Goal: Task Accomplishment & Management: Manage account settings

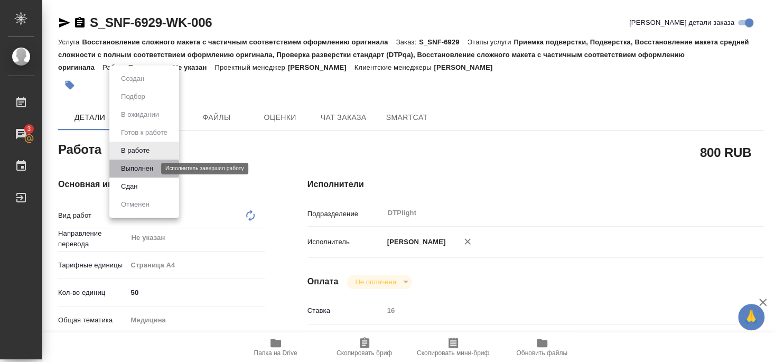
click at [136, 168] on button "Выполнен" at bounding box center [137, 169] width 39 height 12
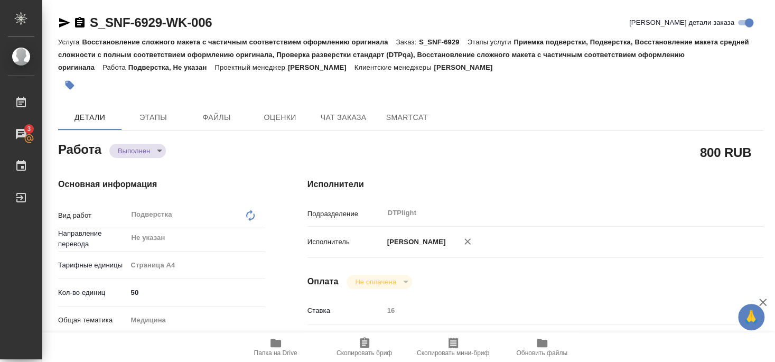
type textarea "x"
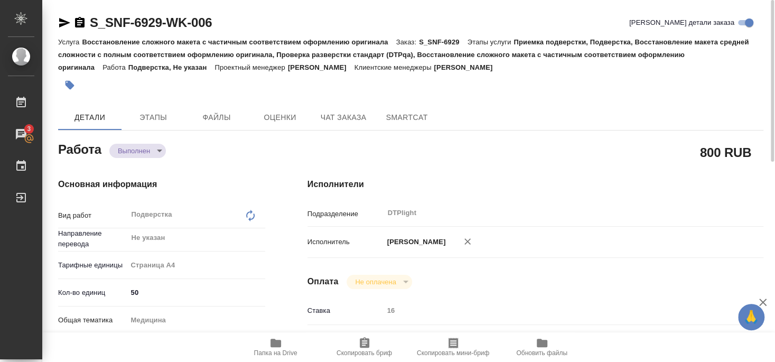
type textarea "x"
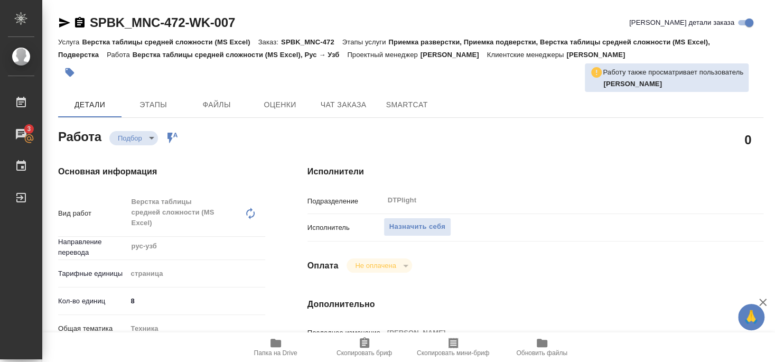
click at [427, 223] on div "Назначить себя" at bounding box center [554, 227] width 342 height 18
click at [425, 221] on span "Назначить себя" at bounding box center [417, 227] width 56 height 12
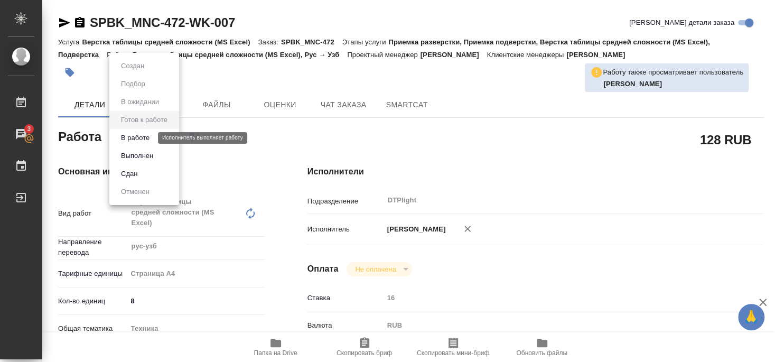
click at [143, 136] on button "В работе" at bounding box center [135, 138] width 35 height 12
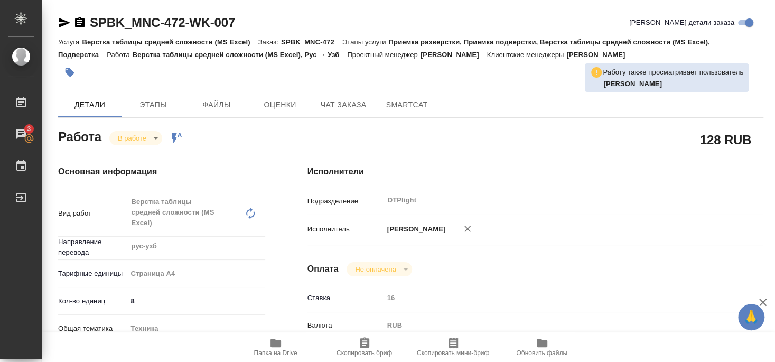
type textarea "x"
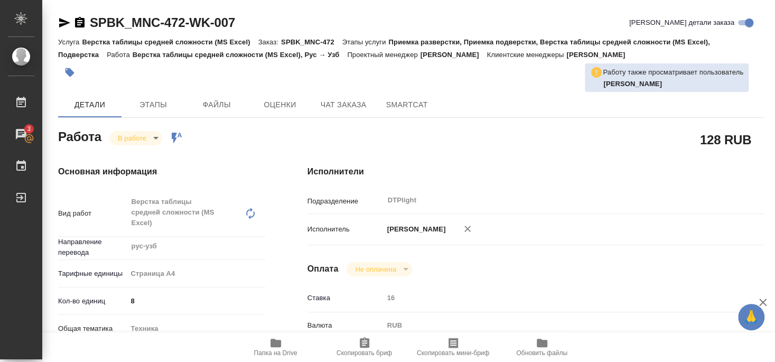
type textarea "x"
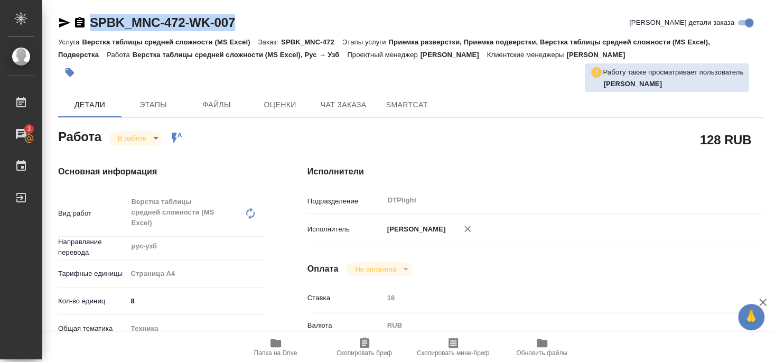
drag, startPoint x: 90, startPoint y: 31, endPoint x: 239, endPoint y: 30, distance: 148.4
click at [239, 30] on div "SPBK_MNC-472-WK-007 Кратко детали заказа" at bounding box center [410, 22] width 705 height 17
copy link "SPBK_MNC-472-WK-007"
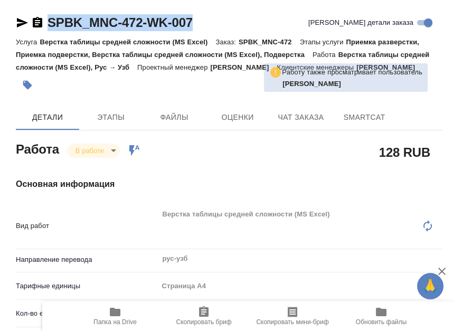
type textarea "x"
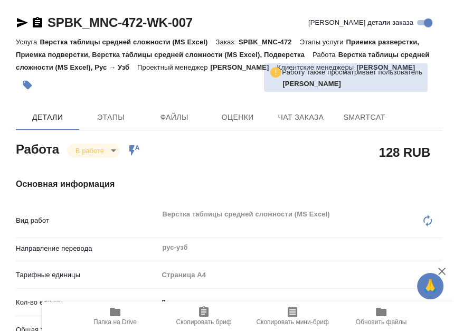
type textarea "x"
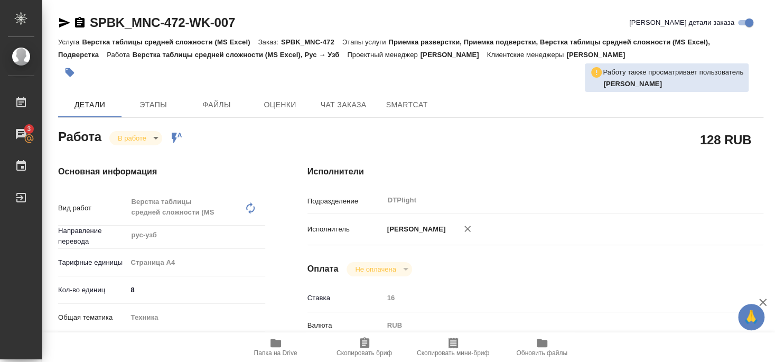
type textarea "x"
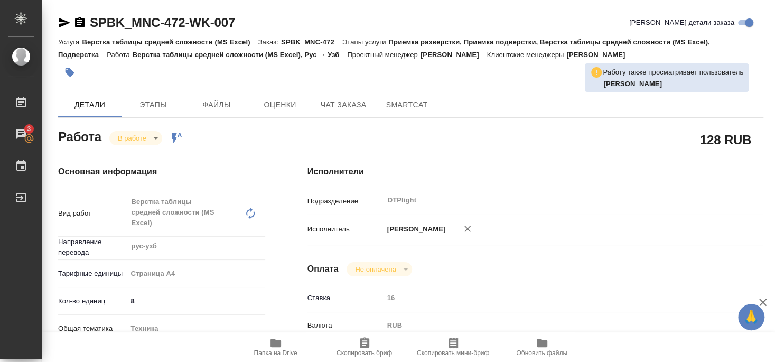
type textarea "x"
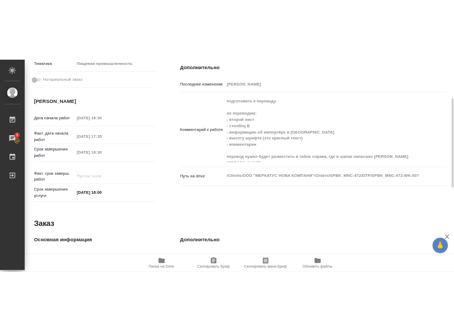
scroll to position [292, 0]
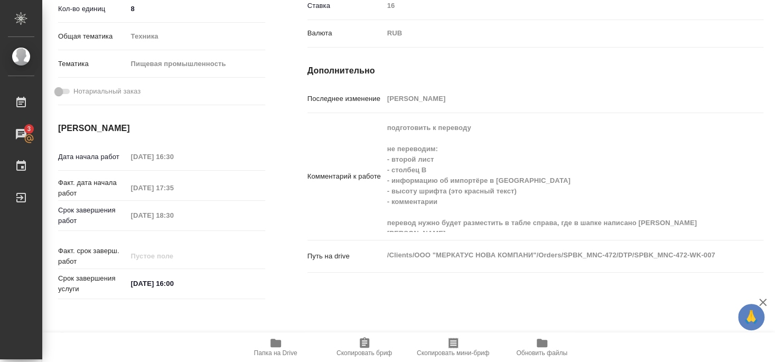
click at [263, 352] on span "Папка на Drive" at bounding box center [275, 352] width 43 height 7
type textarea "x"
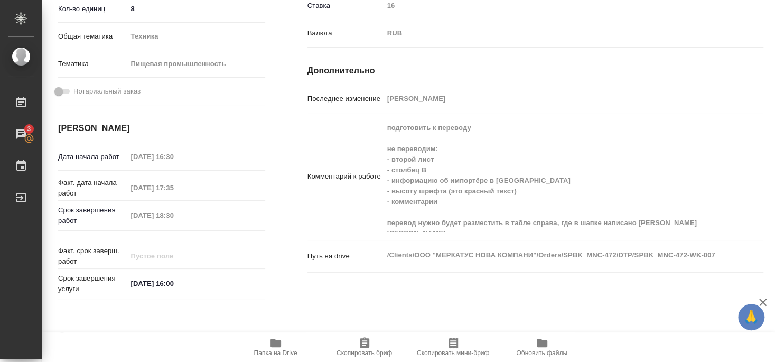
type textarea "x"
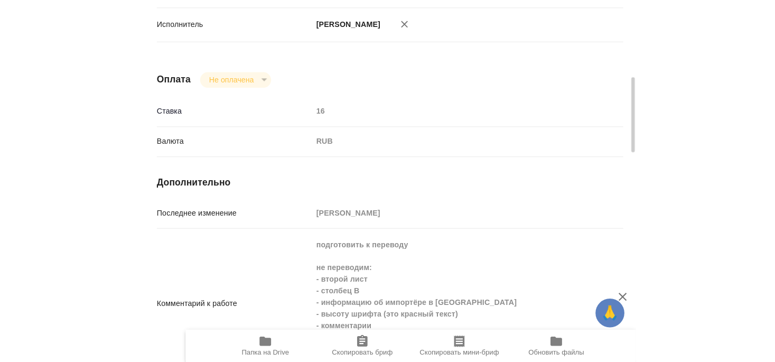
scroll to position [727, 0]
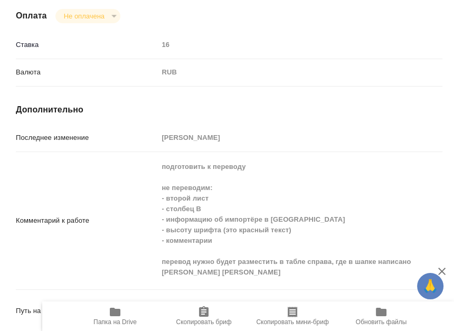
click at [120, 218] on div "Комментарий к работе подготовить к переводу не переводим: - второй лист - столб…" at bounding box center [229, 220] width 427 height 129
click at [127, 216] on p "Комментарий к работе" at bounding box center [87, 221] width 142 height 11
click at [144, 216] on div "Комментарий к работе подготовить к переводу не переводим: - второй лист - столб…" at bounding box center [229, 220] width 427 height 129
click at [144, 194] on div "Комментарий к работе подготовить к переводу не переводим: - второй лист - столб…" at bounding box center [229, 220] width 427 height 129
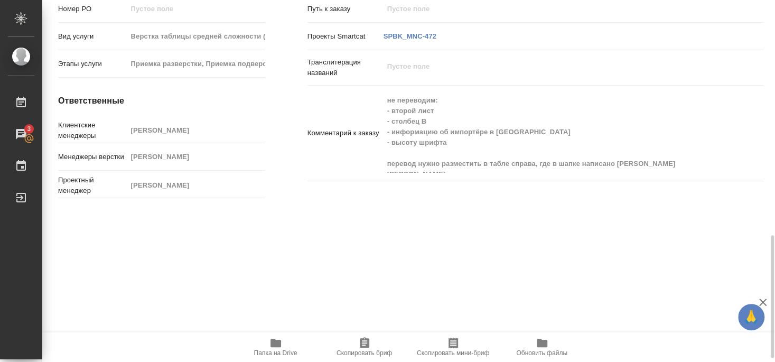
type textarea "x"
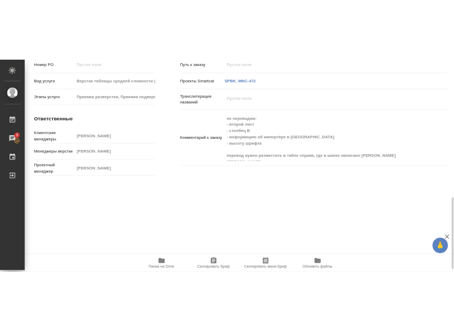
scroll to position [692, 0]
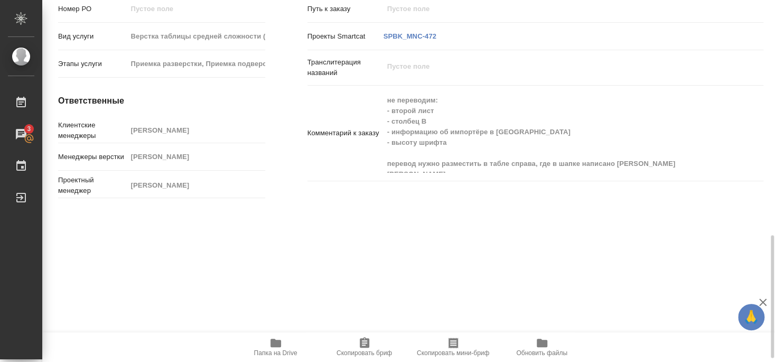
type textarea "x"
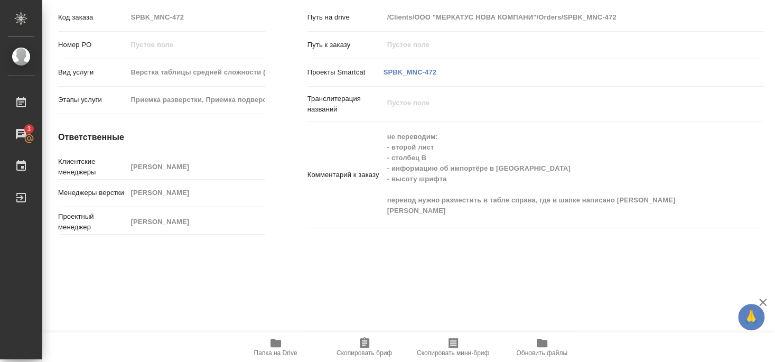
type textarea "x"
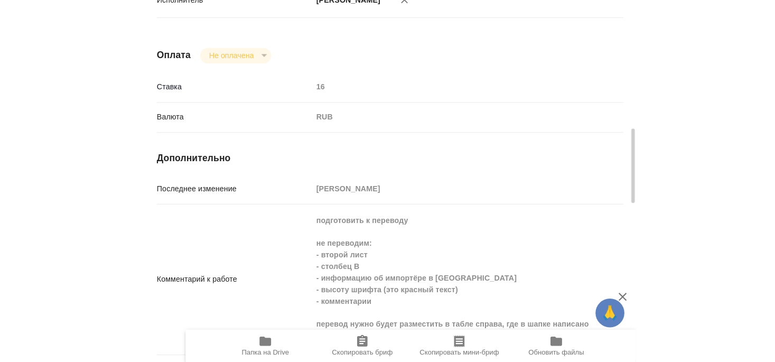
scroll to position [671, 0]
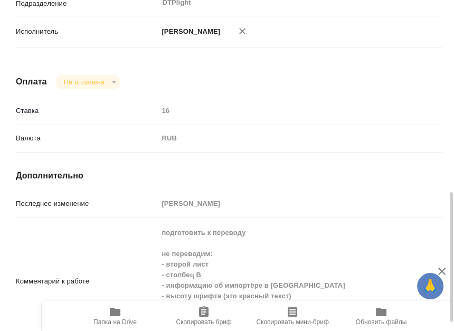
type textarea "x"
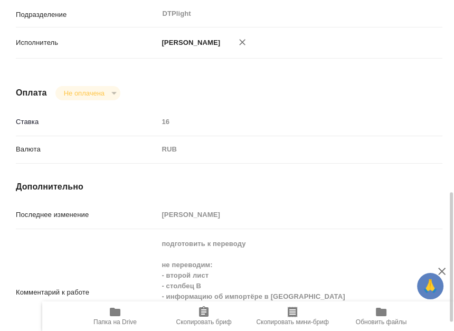
type textarea "x"
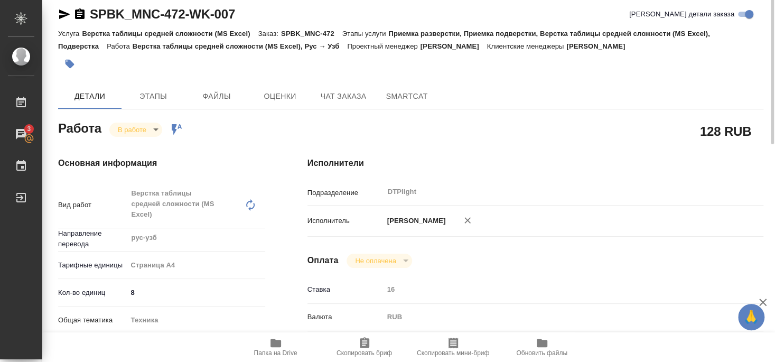
scroll to position [0, 0]
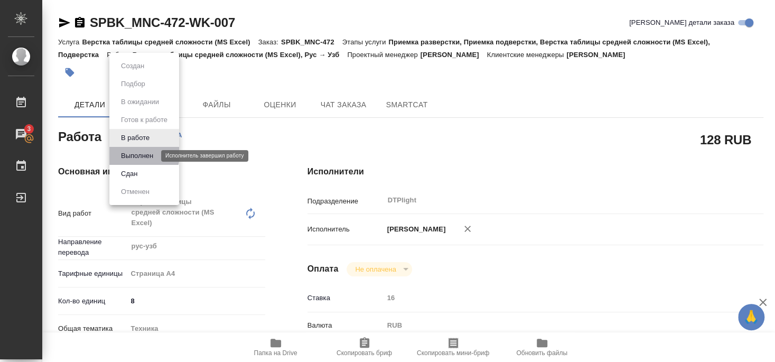
click at [132, 154] on button "Выполнен" at bounding box center [137, 156] width 39 height 12
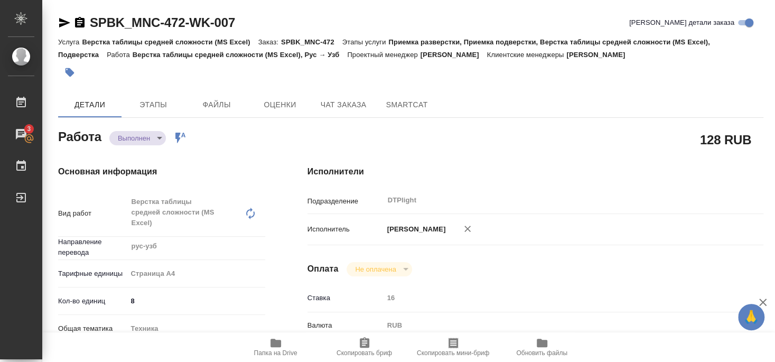
type textarea "x"
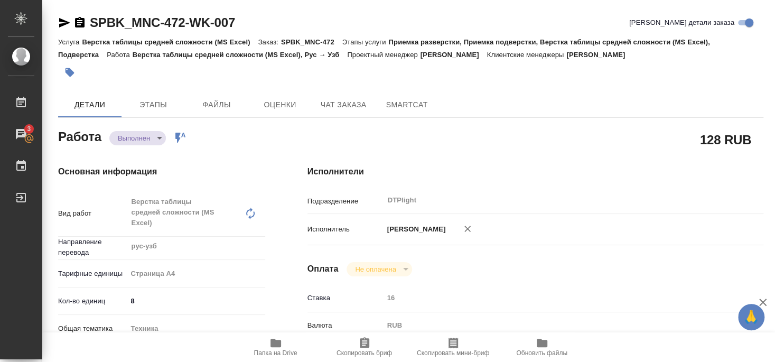
type textarea "x"
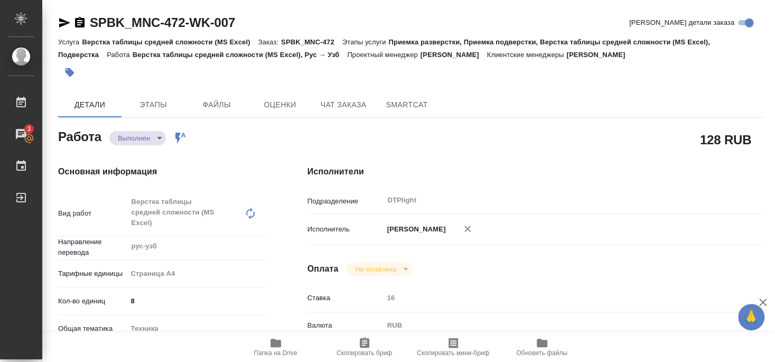
type textarea "x"
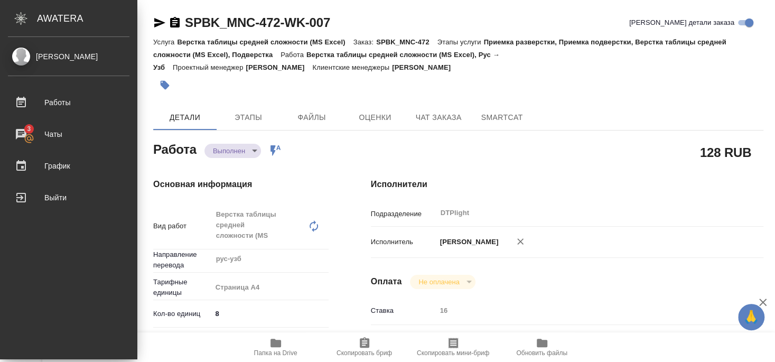
type textarea "x"
